Goal: Navigation & Orientation: Go to known website

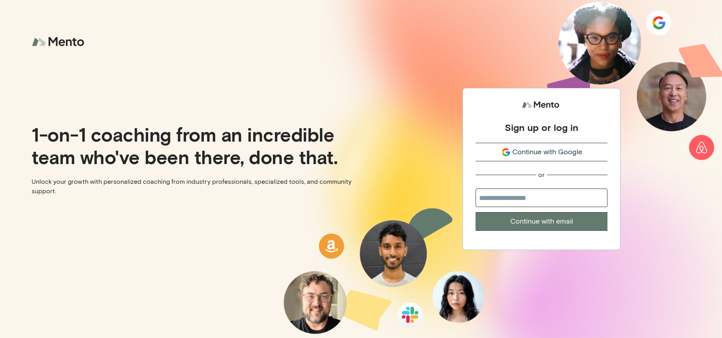
click at [520, 199] on input "email" at bounding box center [541, 198] width 132 height 19
type input "**********"
click at [534, 219] on button "Continue with email" at bounding box center [541, 221] width 132 height 19
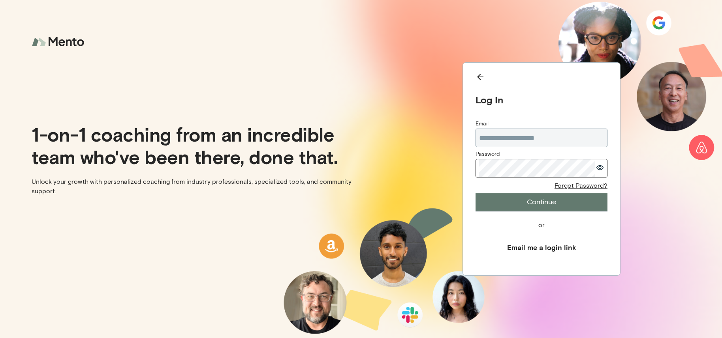
click at [532, 198] on button "Continue" at bounding box center [541, 202] width 132 height 19
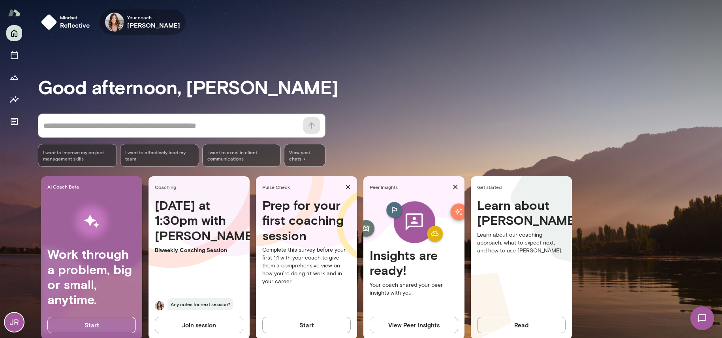
click at [0, 0] on icon "button" at bounding box center [0, 0] width 0 height 0
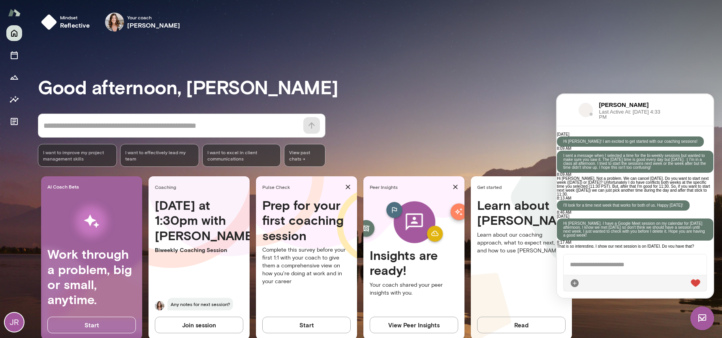
scroll to position [1699, 0]
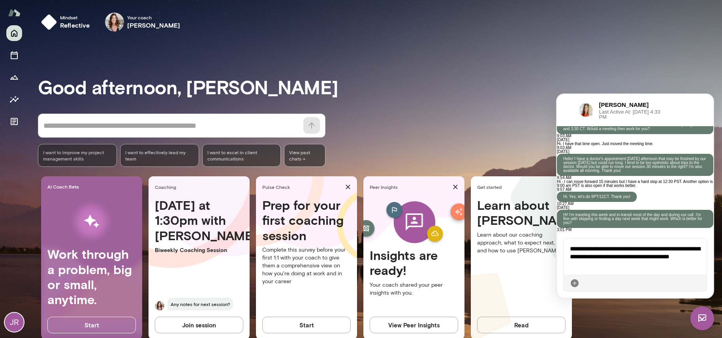
click at [700, 283] on icon at bounding box center [700, 283] width 0 height 0
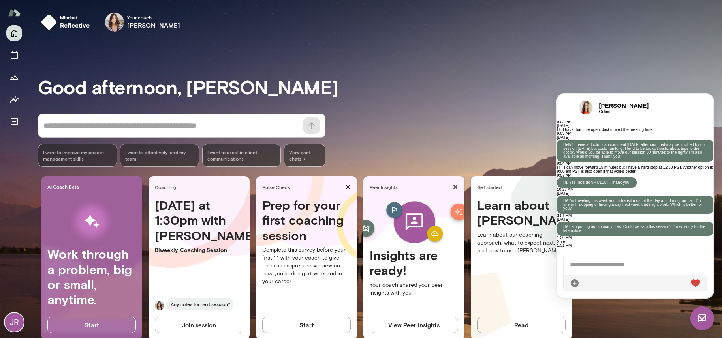
scroll to position [1786, 0]
